Goal: Task Accomplishment & Management: Use online tool/utility

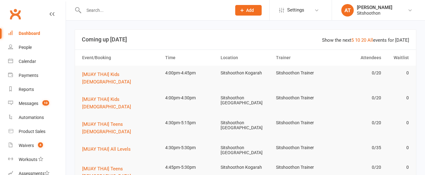
scroll to position [111, 0]
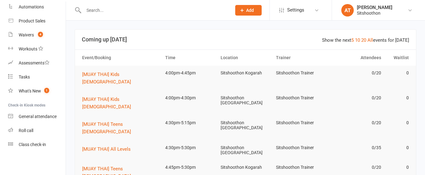
click at [20, 147] on div "Class check-in" at bounding box center [32, 144] width 27 height 5
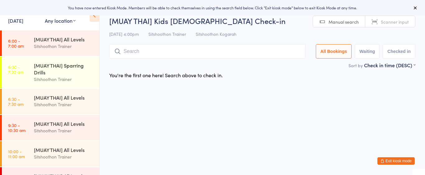
click at [50, 22] on select "Any location ST Martial Arts Arncliffe [GEOGRAPHIC_DATA] [GEOGRAPHIC_DATA]" at bounding box center [60, 20] width 31 height 7
select select "2"
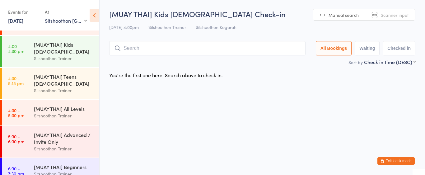
scroll to position [50, 0]
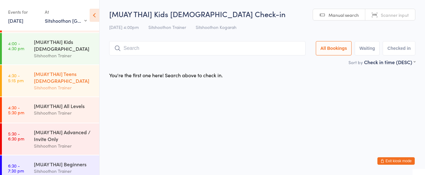
click at [72, 79] on div "[MUAY THAI] Teens [DEMOGRAPHIC_DATA]" at bounding box center [64, 77] width 60 height 14
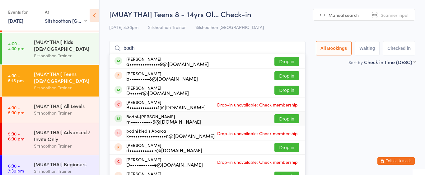
type input "bodhi"
click at [295, 119] on button "Drop in" at bounding box center [287, 118] width 25 height 9
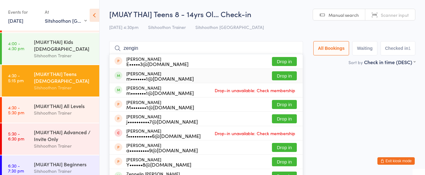
type input "zengin"
click at [280, 77] on button "Drop in" at bounding box center [284, 75] width 25 height 9
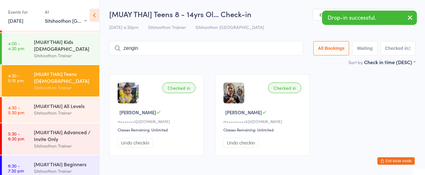
type input "zengin"
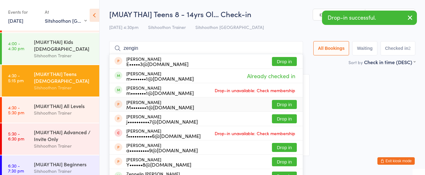
click at [278, 106] on button "Drop in" at bounding box center [284, 104] width 25 height 9
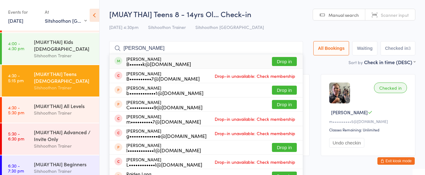
type input "[PERSON_NAME]"
click at [287, 60] on button "Drop in" at bounding box center [284, 61] width 25 height 9
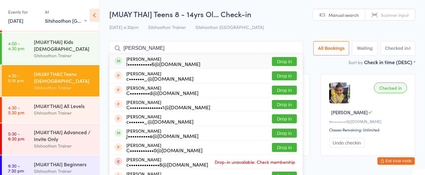
type input "[PERSON_NAME]"
click at [282, 67] on div "[PERSON_NAME] l•••••••••••6@[DOMAIN_NAME] Drop in" at bounding box center [206, 61] width 193 height 14
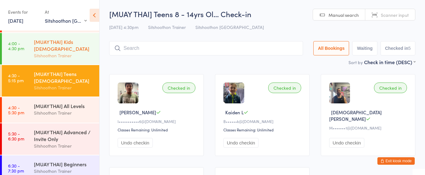
click at [69, 44] on div "[MUAY THAI] Kids [DEMOGRAPHIC_DATA]" at bounding box center [64, 45] width 60 height 14
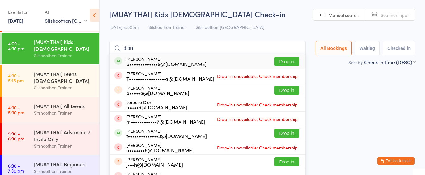
type input "dion"
click at [292, 65] on button "Drop in" at bounding box center [287, 61] width 25 height 9
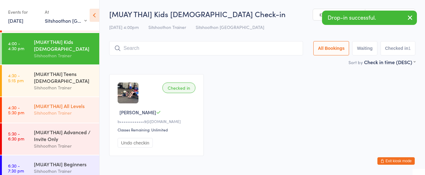
click at [65, 107] on div "[MUAY THAI] All Levels" at bounding box center [64, 105] width 60 height 7
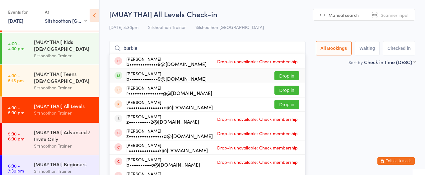
type input "barbie"
click at [279, 75] on button "Drop in" at bounding box center [287, 75] width 25 height 9
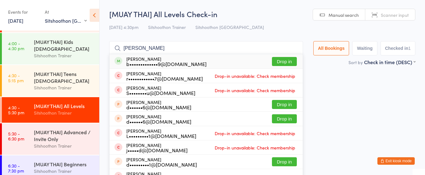
type input "[PERSON_NAME]"
click at [280, 64] on button "Drop in" at bounding box center [284, 61] width 25 height 9
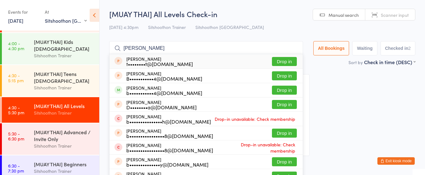
type input "[PERSON_NAME]"
click at [277, 59] on button "Drop in" at bounding box center [284, 61] width 25 height 9
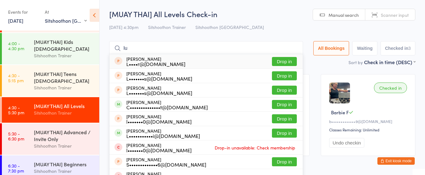
type input "l"
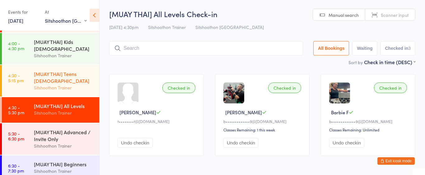
click at [34, 84] on div "Sitshoothon Trainer" at bounding box center [64, 87] width 60 height 7
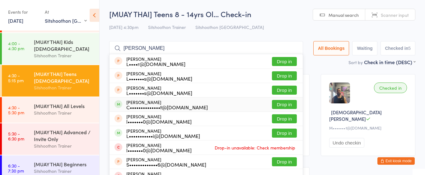
type input "[PERSON_NAME]"
click at [286, 103] on button "Drop in" at bounding box center [284, 104] width 25 height 9
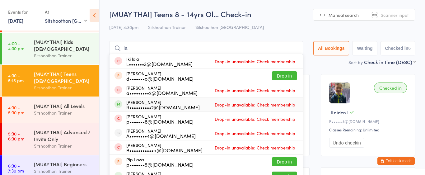
type input "l"
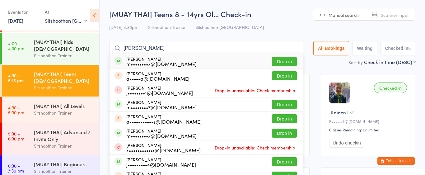
type input "[PERSON_NAME]"
click at [283, 60] on button "Drop in" at bounding box center [284, 61] width 25 height 9
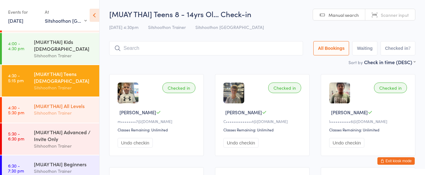
click at [53, 109] on div "Sitshoothon Trainer" at bounding box center [64, 112] width 60 height 7
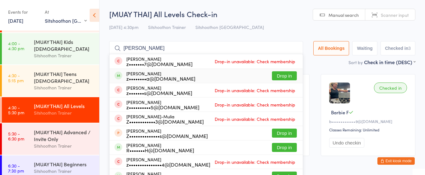
type input "[PERSON_NAME]"
click at [287, 74] on button "Drop in" at bounding box center [284, 75] width 25 height 9
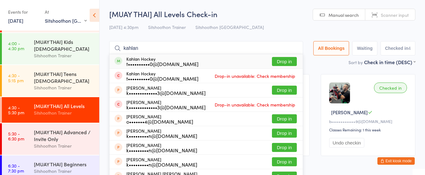
type input "kahlan"
click at [291, 62] on button "Drop in" at bounding box center [284, 61] width 25 height 9
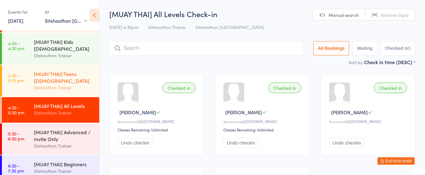
click at [78, 78] on div "[MUAY THAI] Teens [DEMOGRAPHIC_DATA]" at bounding box center [64, 77] width 60 height 14
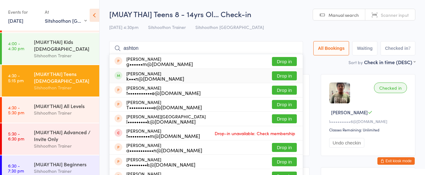
type input "ashton"
click at [286, 76] on button "Drop in" at bounding box center [284, 75] width 25 height 9
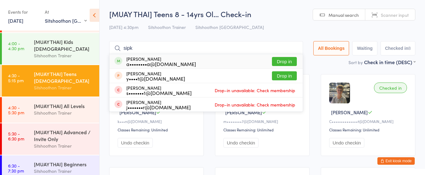
type input "sipk"
click at [288, 61] on button "Drop in" at bounding box center [284, 61] width 25 height 9
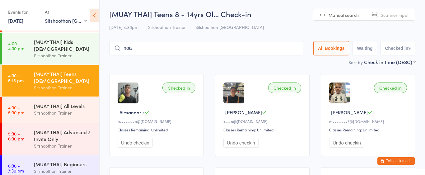
type input "noah"
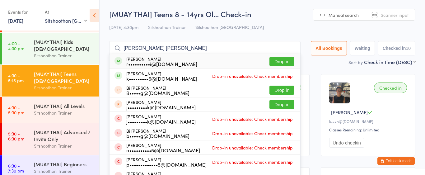
type input "[PERSON_NAME] [PERSON_NAME]"
click at [288, 61] on button "Drop in" at bounding box center [282, 61] width 25 height 9
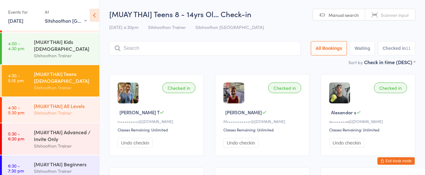
click at [62, 111] on div "Sitshoothon Trainer" at bounding box center [64, 112] width 60 height 7
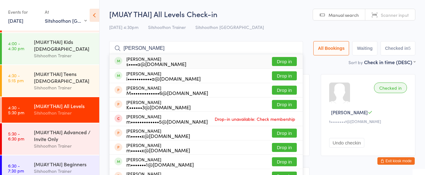
type input "[PERSON_NAME]"
click at [285, 64] on button "Drop in" at bounding box center [284, 61] width 25 height 9
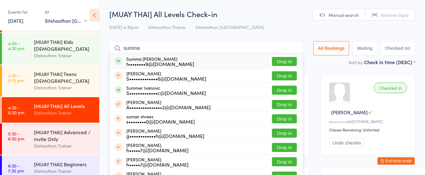
type input "summa"
click at [290, 62] on button "Drop in" at bounding box center [284, 61] width 25 height 9
